Goal: Task Accomplishment & Management: Manage account settings

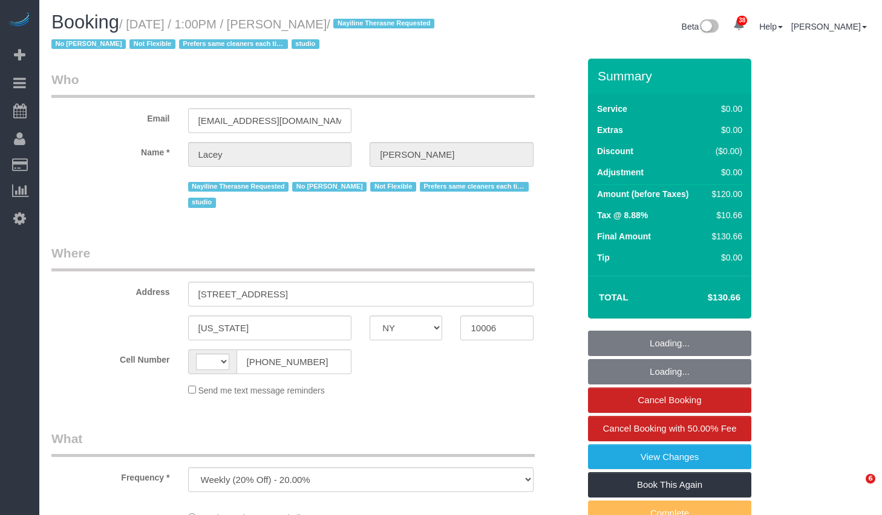
select select "NY"
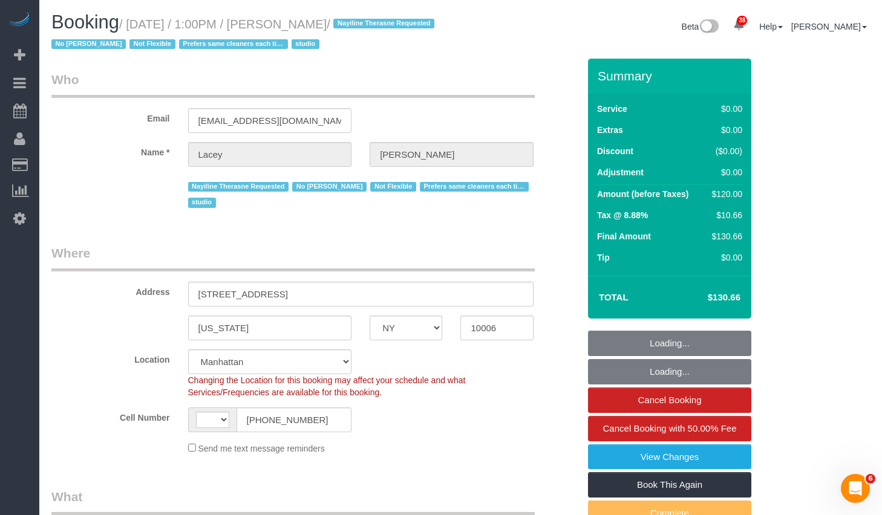
select select "object:845"
select select "string:[GEOGRAPHIC_DATA]"
select select "string:stripe-pm_1QnwjA4VGloSiKo7h3HCAQgS"
select select "spot1"
select select "number:89"
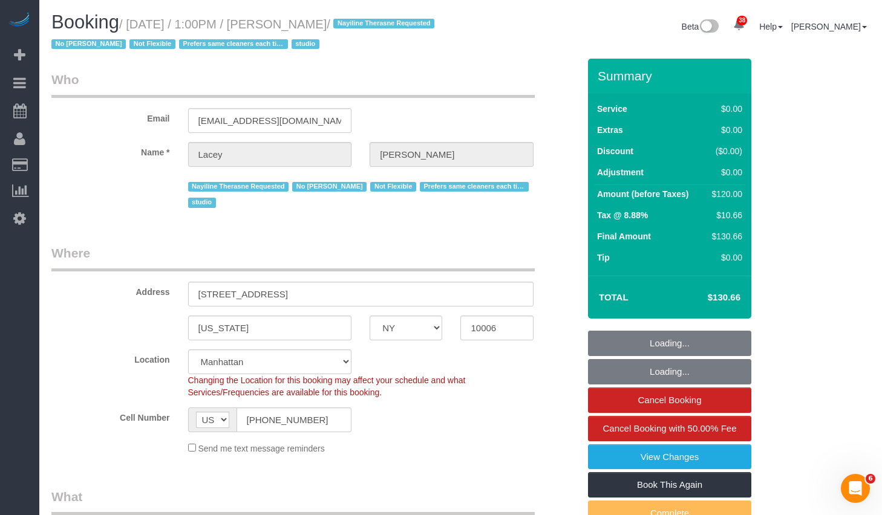
select select "number:90"
select select "number:15"
select select "number:5"
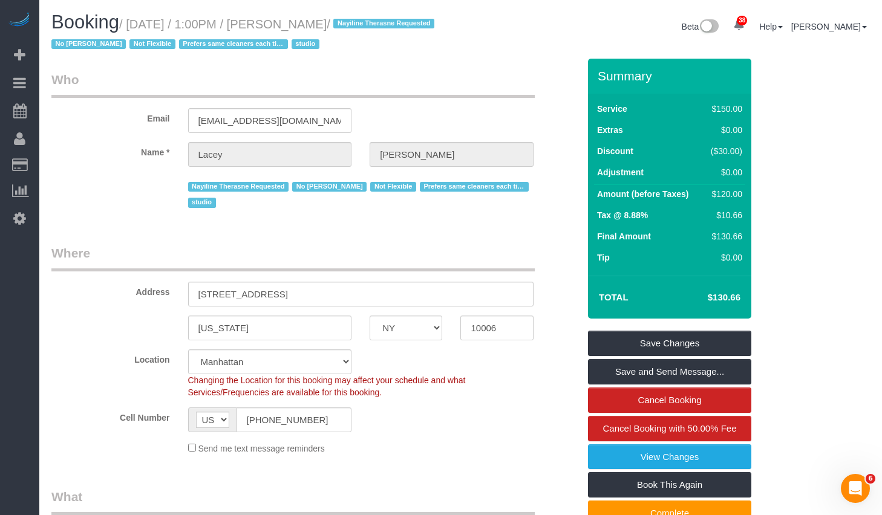
copy small "October 13, 2025 / 1:00PM / Lacey Gutierrez"
drag, startPoint x: 136, startPoint y: 24, endPoint x: 425, endPoint y: 40, distance: 289.6
click at [380, 30] on small "/ October 13, 2025 / 1:00PM / Lacey Gutierrez / Nayiline Therasne Requested No …" at bounding box center [244, 35] width 387 height 34
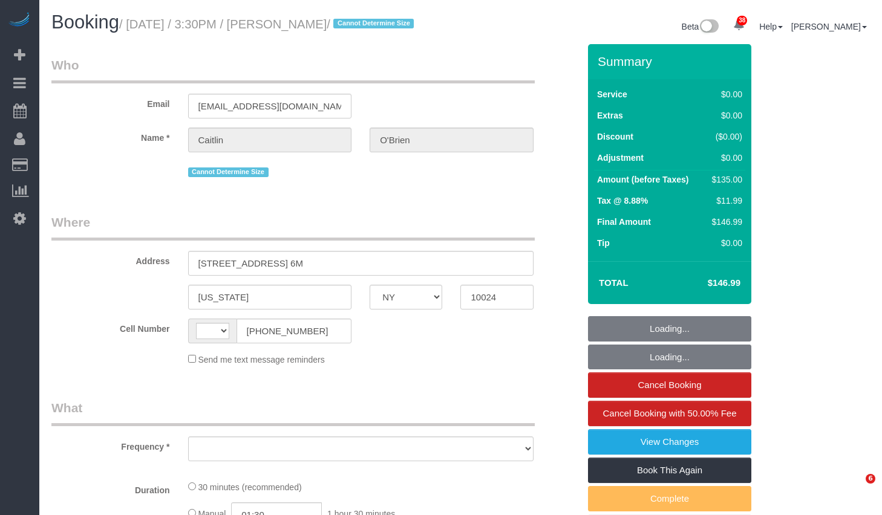
select select "NY"
select select "string:[GEOGRAPHIC_DATA]"
select select "number:61"
select select "number:77"
select select "number:15"
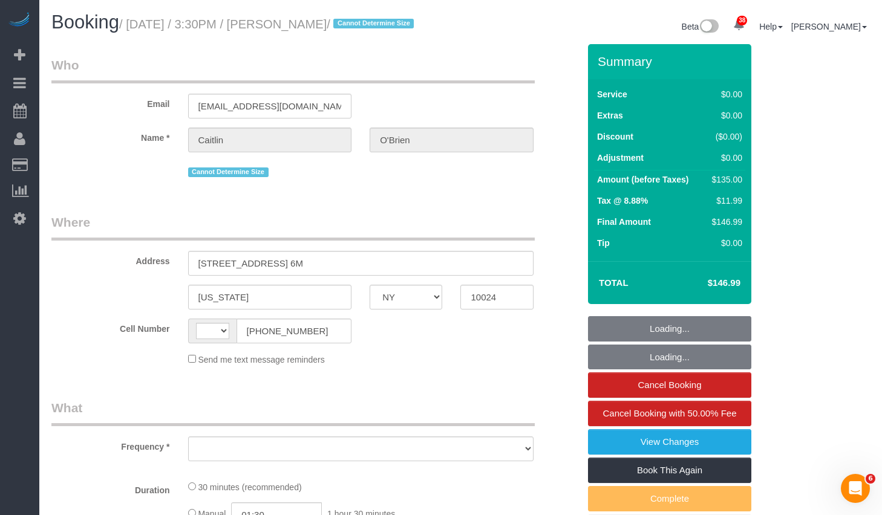
select select "number:5"
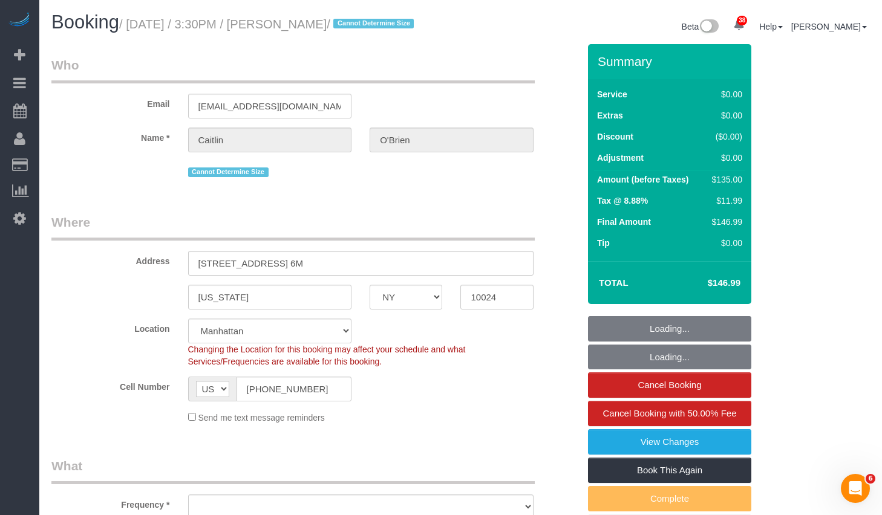
select select "object:990"
select select "string:stripe-pm_1Qqee04VGloSiKo7obcjrnBA"
select select "object:1114"
drag, startPoint x: 138, startPoint y: 26, endPoint x: 373, endPoint y: 31, distance: 234.7
click at [373, 31] on small "/ October 13, 2025 / 3:30PM / Caitlin O'Brien / Cannot Determine Size" at bounding box center [268, 24] width 298 height 13
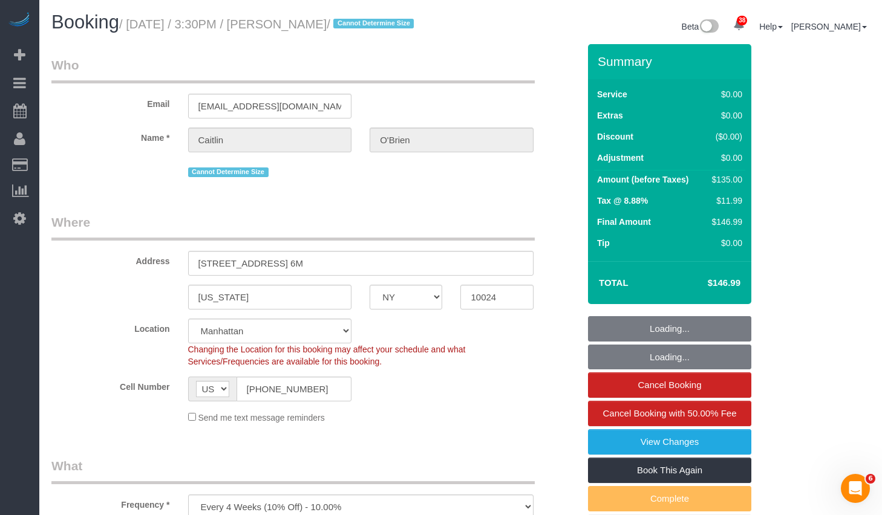
copy small "October 13, 2025 / 3:30PM / Caitlin O'Brien"
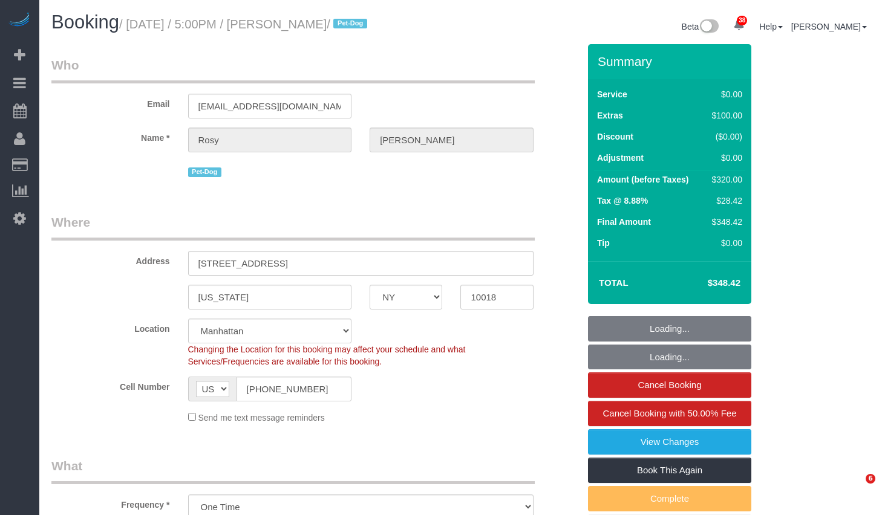
select select "NY"
select select "number:89"
select select "number:90"
select select "number:13"
select select "number:5"
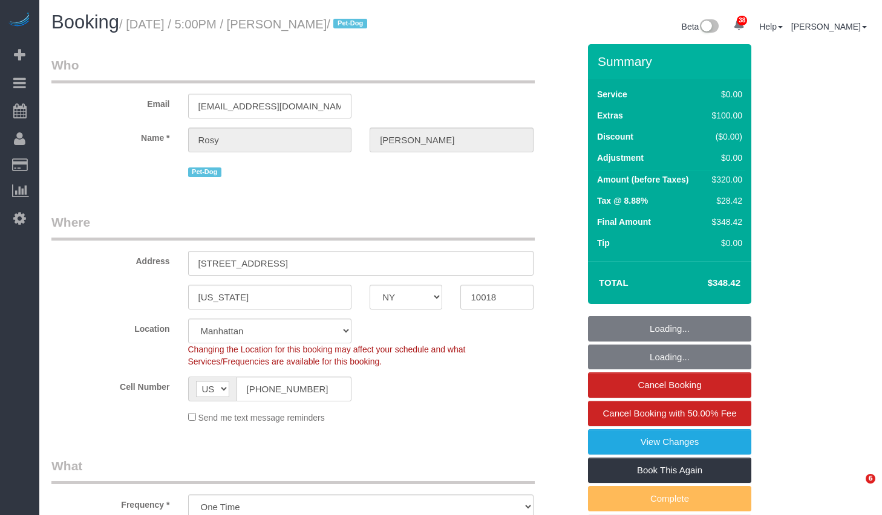
select select "object:1078"
select select "string:stripe-pm_1Rs7Uq4VGloSiKo7xMFxe4f9"
select select "spot1"
select select "2"
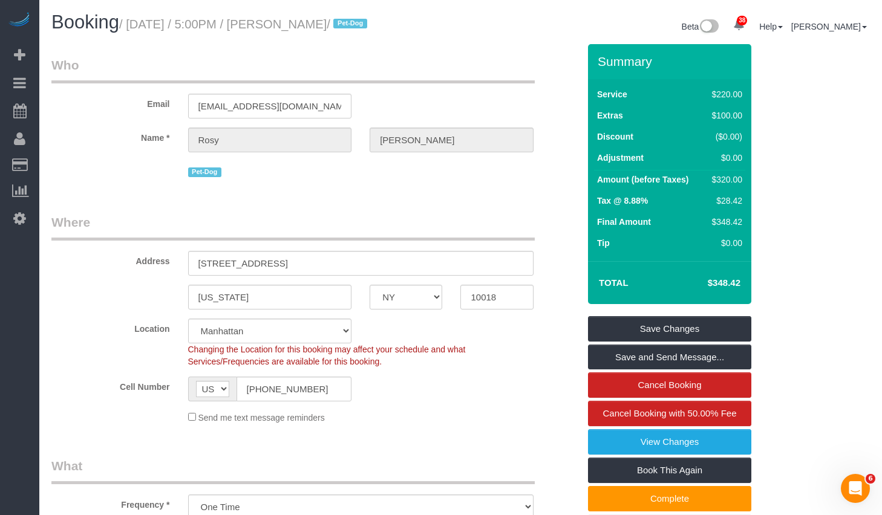
drag, startPoint x: 138, startPoint y: 24, endPoint x: 365, endPoint y: 22, distance: 226.8
click at [365, 22] on small "/ October 13, 2025 / 5:00PM / Rosy Thachil / Pet-Dog" at bounding box center [245, 24] width 252 height 13
copy small "October 13, 2025 / 5:00PM / Rosy Thachil"
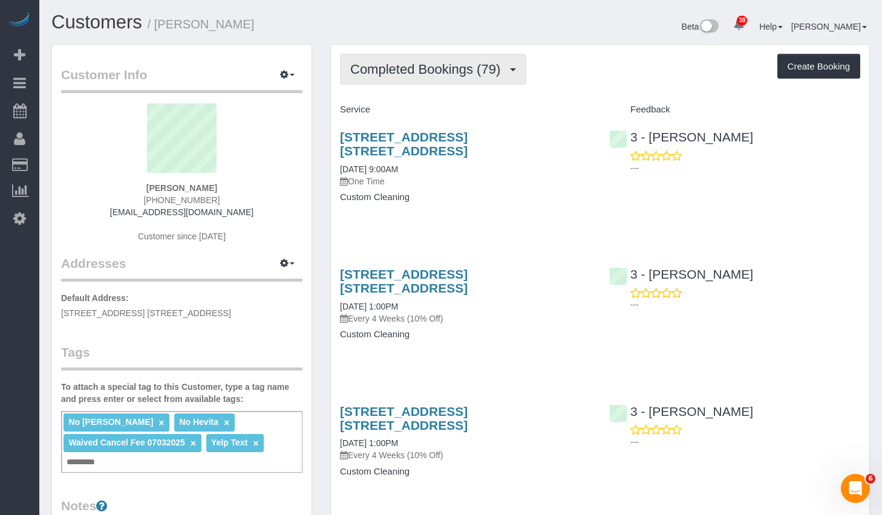
click at [489, 68] on span "Completed Bookings (79)" at bounding box center [428, 69] width 156 height 15
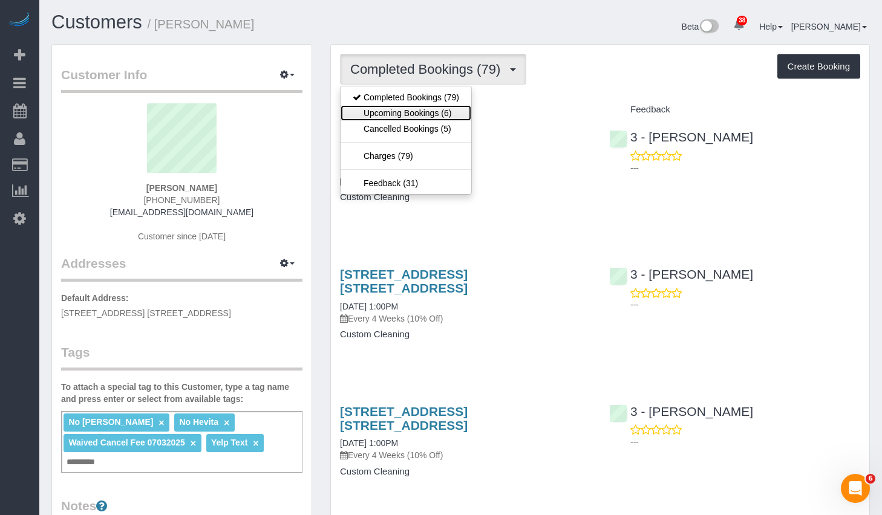
click at [423, 118] on link "Upcoming Bookings (6)" at bounding box center [406, 113] width 131 height 16
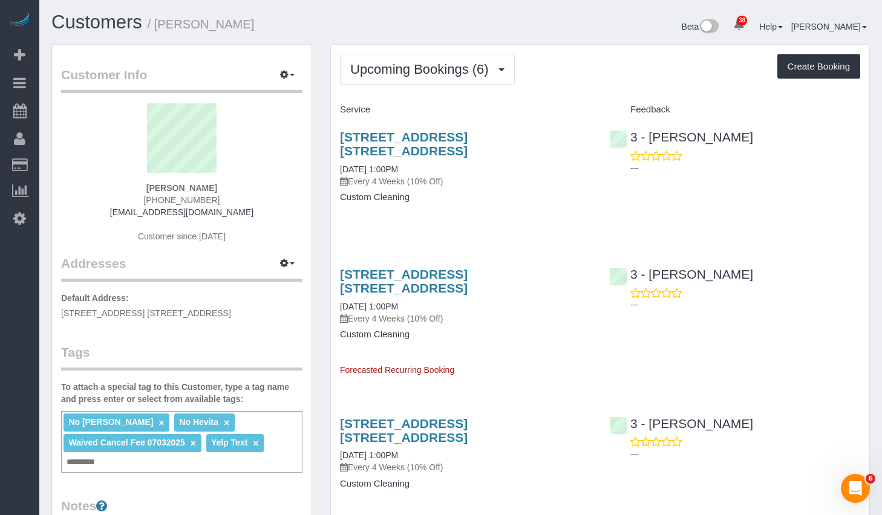
click at [186, 473] on div "No Alketa Tomaj × No Hevita × Waived Cancel Fee 07032025 × Yelp Text × Add a tag" at bounding box center [181, 442] width 241 height 62
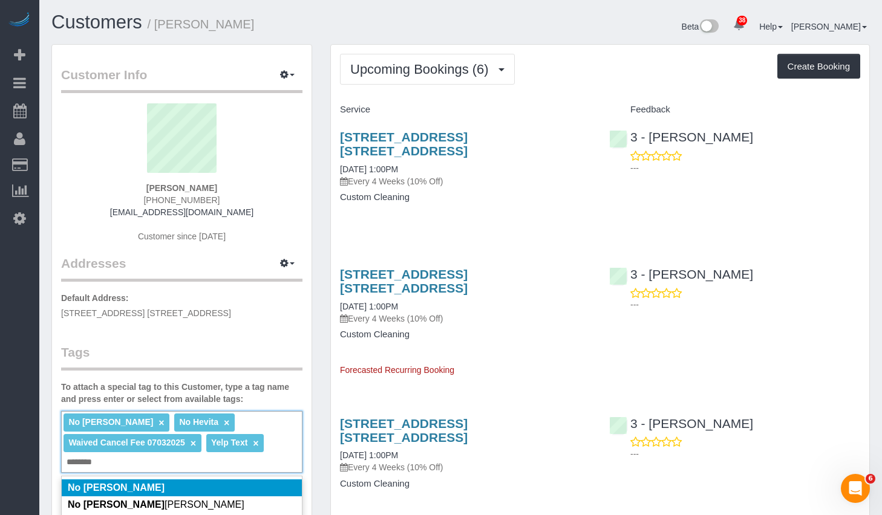
scroll to position [256, 0]
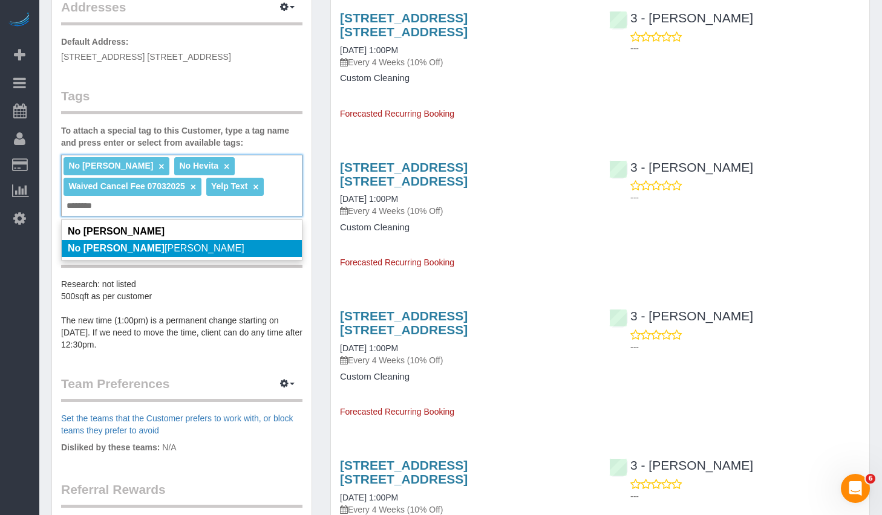
type input "********"
click at [178, 257] on li "No Yenis Mendez" at bounding box center [182, 248] width 240 height 17
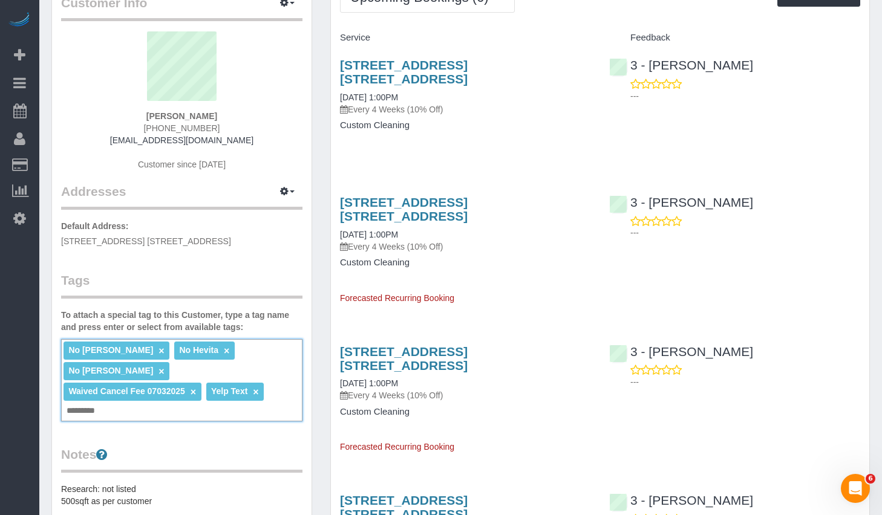
scroll to position [0, 0]
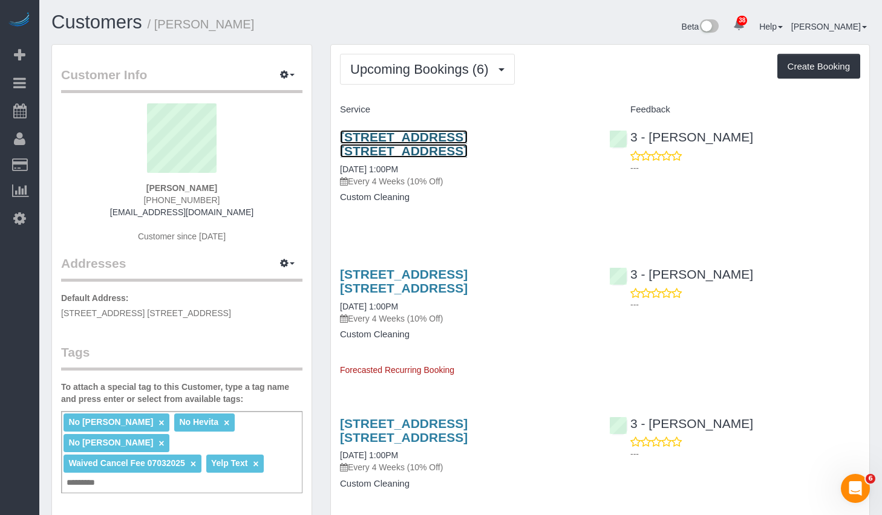
click at [468, 136] on link "6911 Yellowstone Blvd, Apt. A43, Forest Hills, NY 11375" at bounding box center [404, 144] width 128 height 28
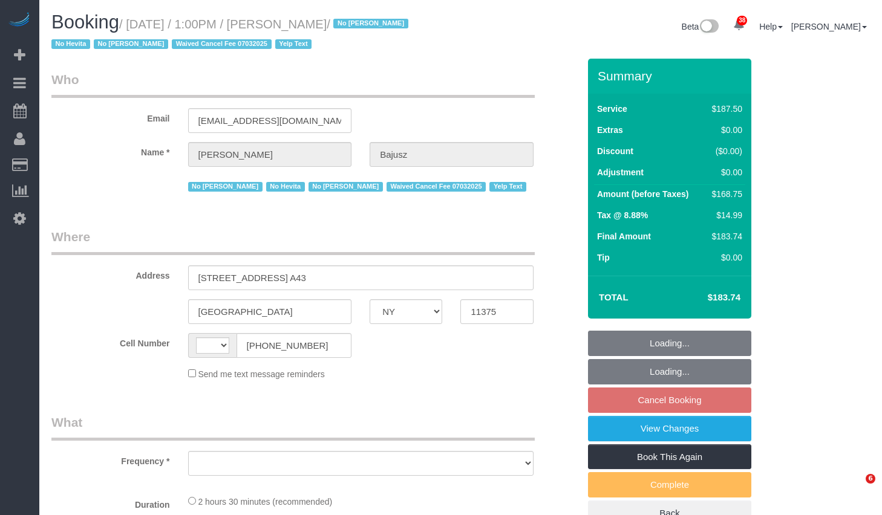
select select "NY"
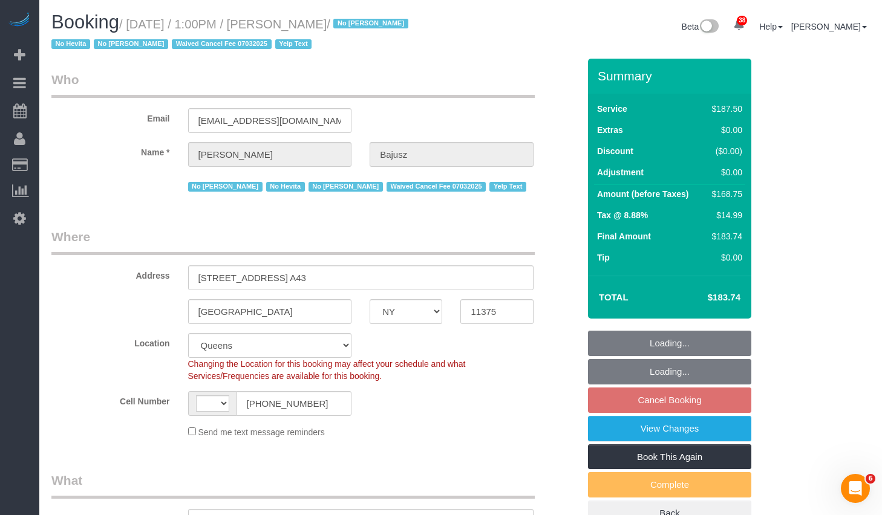
select select "string:stripe-pm_1HGn0b4VGloSiKo748NNm9fv"
select select "string:[GEOGRAPHIC_DATA]"
select select "object:833"
select select "150"
select select "spot6"
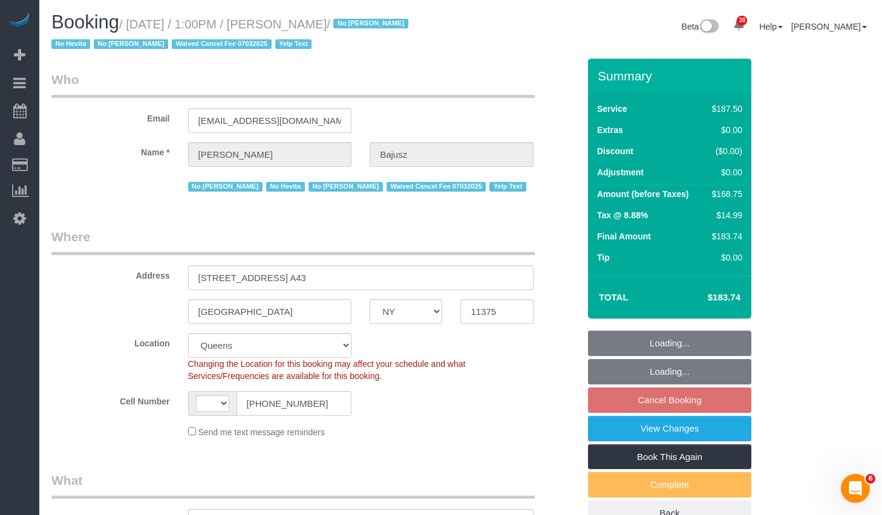
select select "number:89"
select select "number:90"
select select "number:15"
select select "number:5"
select select "number:21"
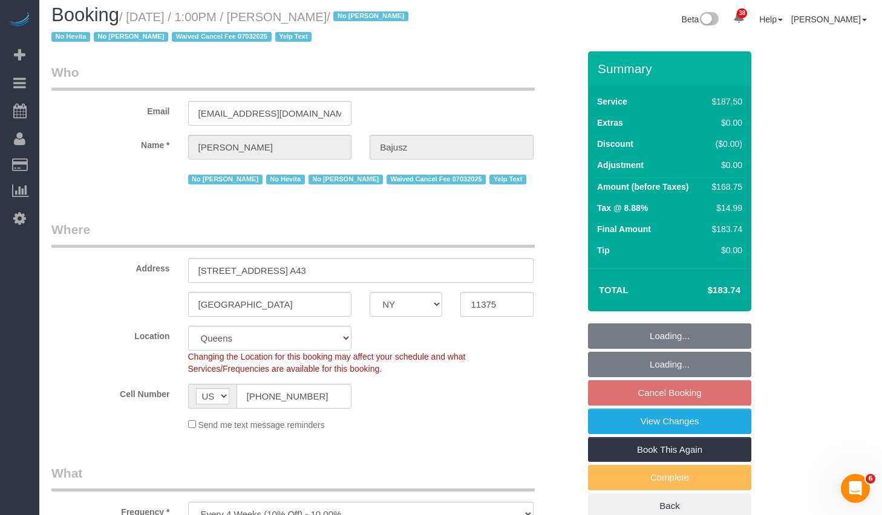
select select "object:1461"
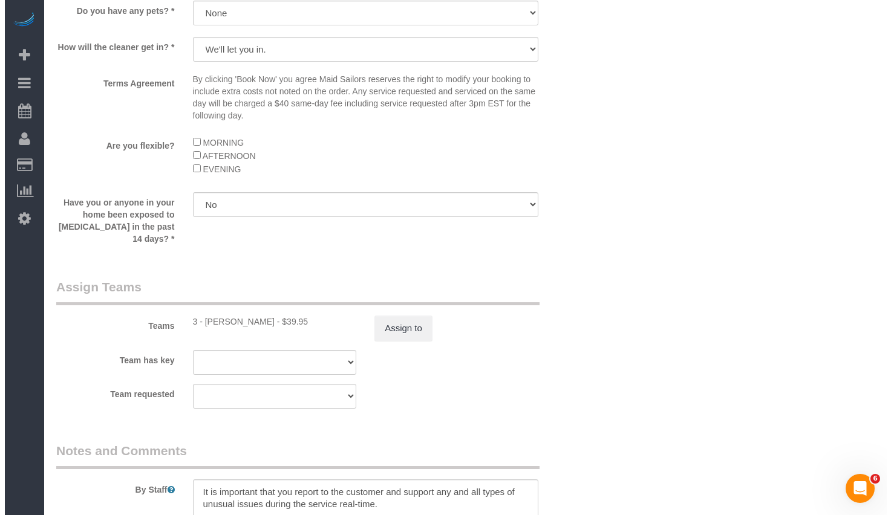
scroll to position [1486, 0]
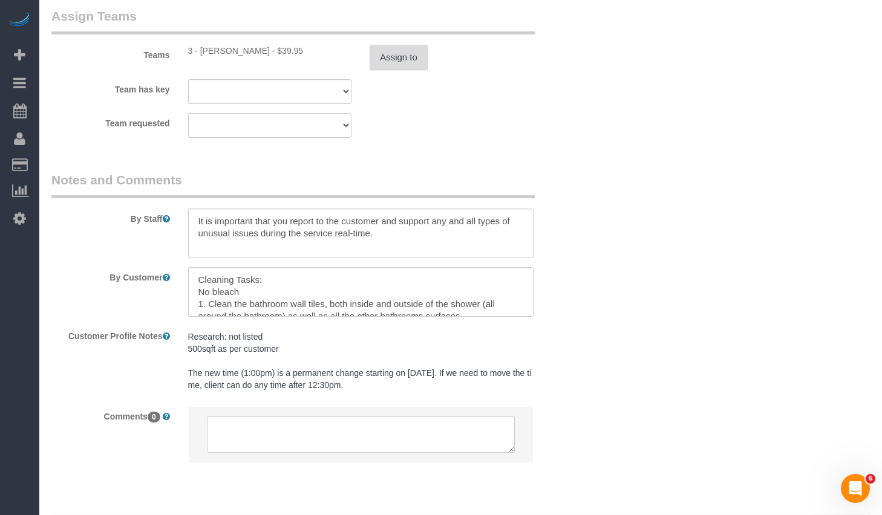
click at [405, 64] on button "Assign to" at bounding box center [399, 57] width 58 height 25
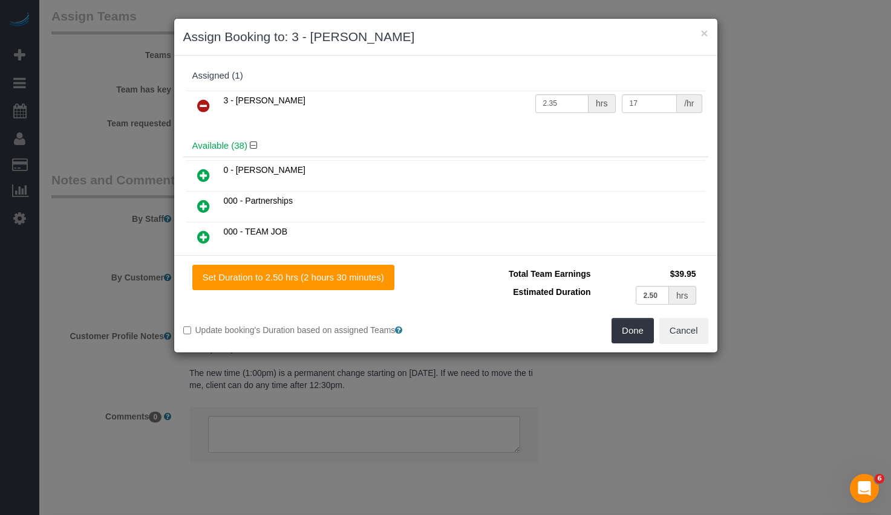
click at [204, 105] on icon at bounding box center [203, 106] width 13 height 15
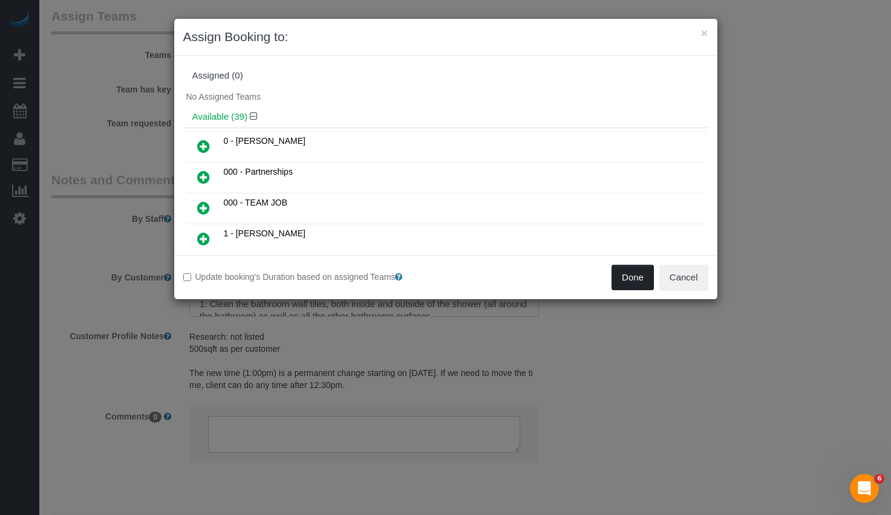
click at [634, 281] on button "Done" at bounding box center [633, 277] width 42 height 25
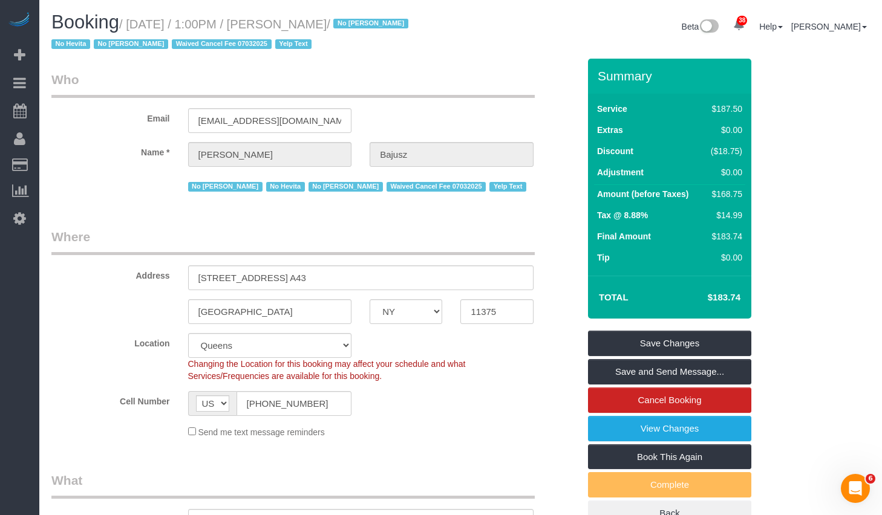
scroll to position [205, 0]
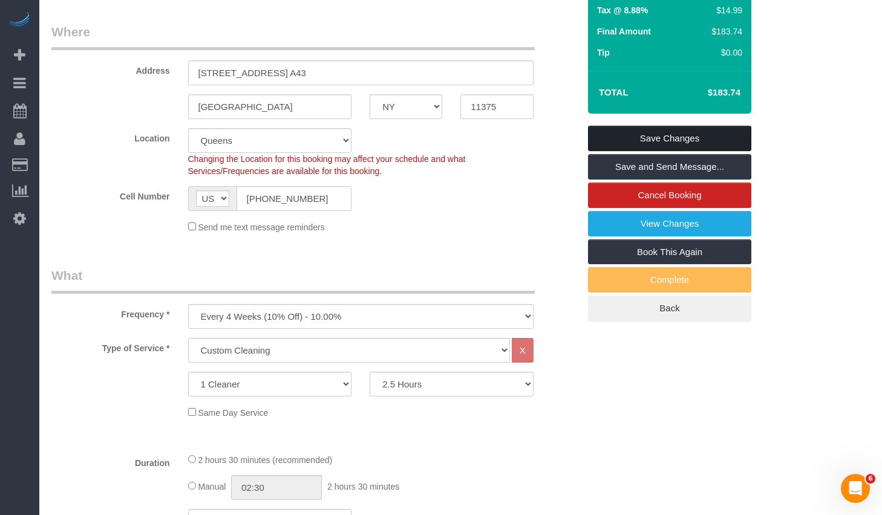
click at [662, 132] on link "Save Changes" at bounding box center [669, 138] width 163 height 25
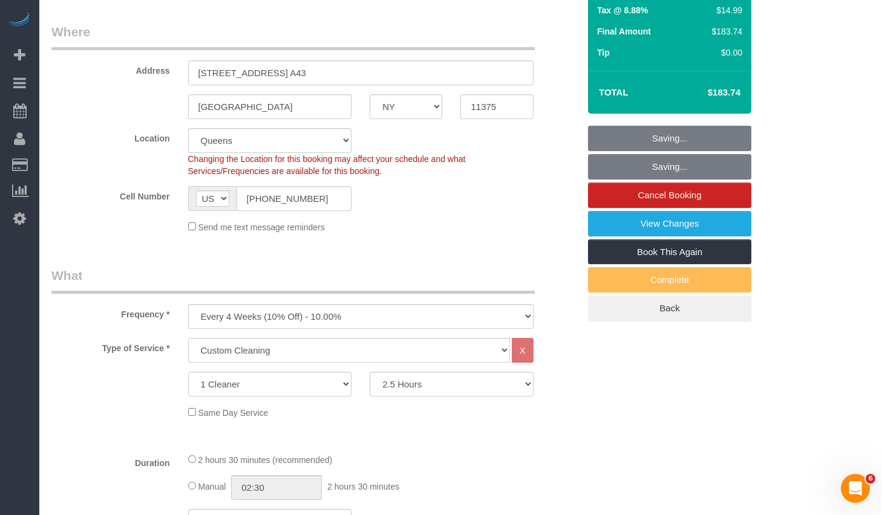
scroll to position [0, 0]
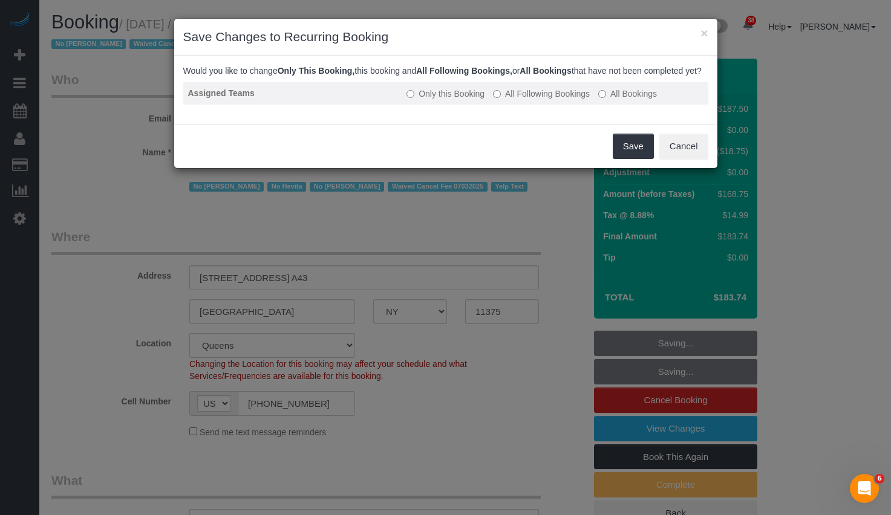
click at [520, 100] on label "All Following Bookings" at bounding box center [541, 94] width 97 height 12
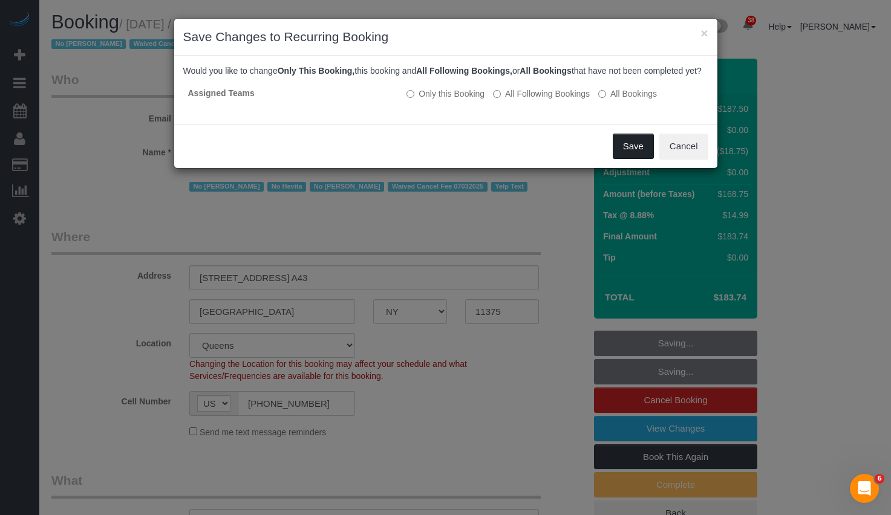
click at [634, 159] on button "Save" at bounding box center [633, 146] width 41 height 25
